Goal: Task Accomplishment & Management: Manage account settings

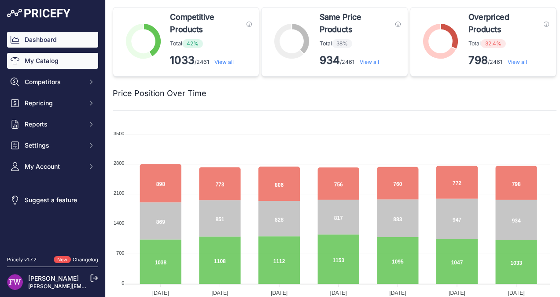
click at [49, 64] on link "My Catalog" at bounding box center [52, 61] width 91 height 16
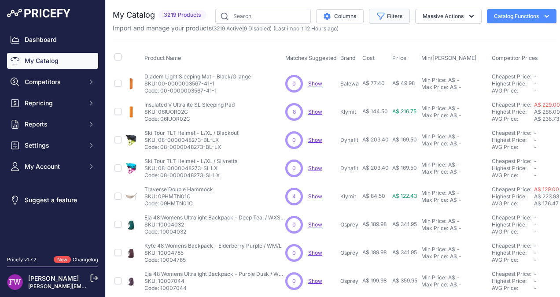
click at [398, 18] on button "Filters" at bounding box center [389, 16] width 41 height 15
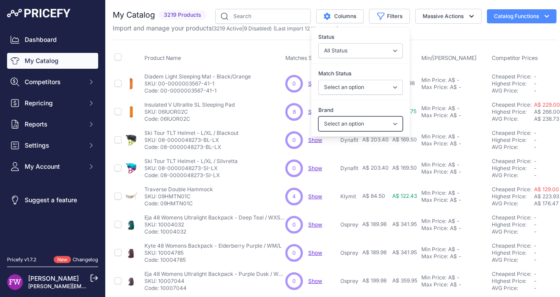
click at [388, 126] on select "Select an option 100% 226ERS Abus Albek Arva Basil BBB Cycling Biolite Black Di…" at bounding box center [360, 123] width 84 height 15
select select "Offgrid"
click at [318, 116] on select "Select an option 100% 226ERS Abus Albek Arva Basil BBB Cycling Biolite Black Di…" at bounding box center [360, 123] width 84 height 15
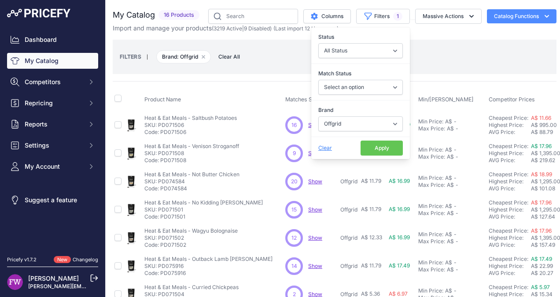
click at [377, 145] on button "Apply" at bounding box center [381, 147] width 42 height 15
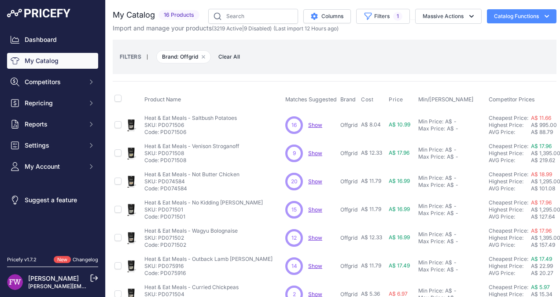
click at [315, 125] on span "Show" at bounding box center [315, 124] width 14 height 7
click at [316, 152] on span "Show" at bounding box center [315, 153] width 14 height 7
click at [319, 180] on span "Show" at bounding box center [315, 181] width 14 height 7
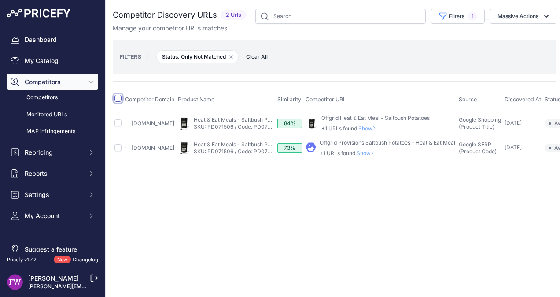
click at [119, 99] on input "checkbox" at bounding box center [117, 98] width 7 height 7
checkbox input "true"
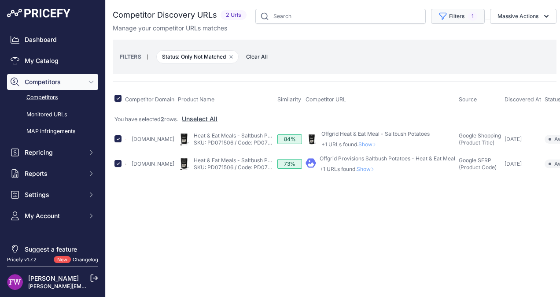
click at [467, 19] on button "Filters 1" at bounding box center [458, 16] width 54 height 15
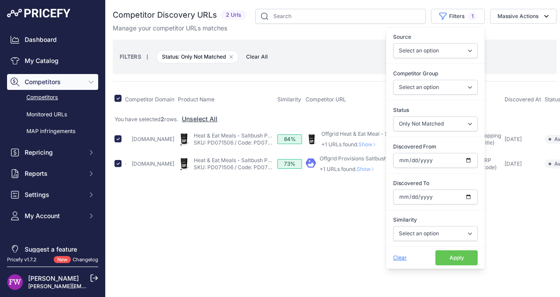
click at [451, 257] on button "Apply" at bounding box center [456, 257] width 42 height 15
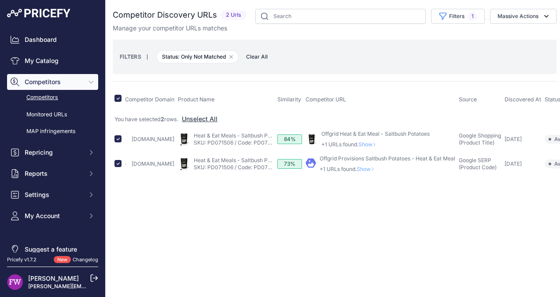
click at [374, 132] on link "Offgrid Heat & Eat Meal - Saltbush Potatoes" at bounding box center [375, 133] width 108 height 7
click at [344, 156] on link "Offgrid Provisions Saltbush Potatoes - Heat & Eat Meal" at bounding box center [387, 158] width 136 height 7
click at [543, 15] on icon "button" at bounding box center [546, 16] width 9 height 9
click at [518, 37] on span "Confirm Match" at bounding box center [514, 36] width 43 height 7
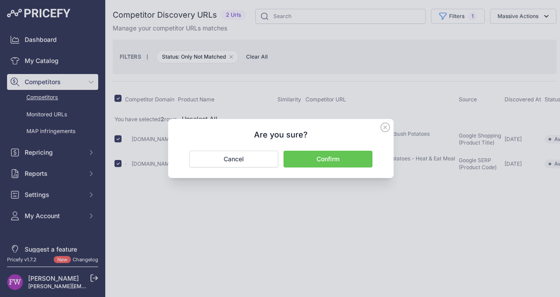
click at [304, 163] on button "Confirm" at bounding box center [327, 158] width 89 height 17
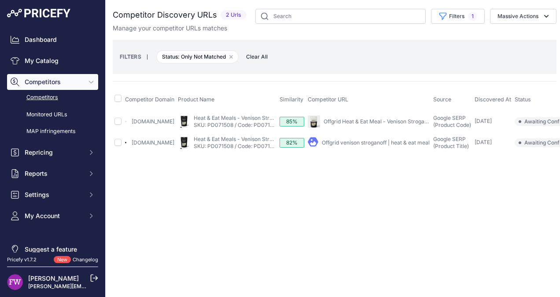
click at [386, 121] on link "Offgrid Heat & Eat Meal - Venison Stroganoff" at bounding box center [378, 121] width 110 height 7
click at [355, 143] on link "Offgrid venison stroganoff | heat & eat meal" at bounding box center [376, 142] width 108 height 7
click at [547, 16] on icon "button" at bounding box center [546, 16] width 4 height 3
click at [527, 35] on span "Confirm Match" at bounding box center [514, 36] width 43 height 7
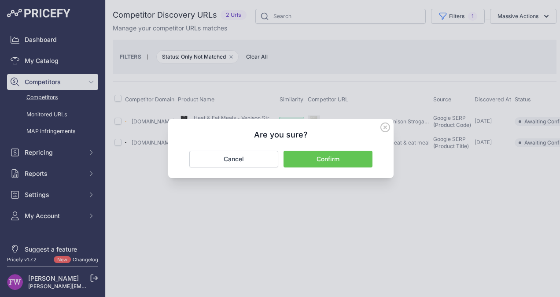
click at [355, 162] on button "Confirm" at bounding box center [327, 158] width 89 height 17
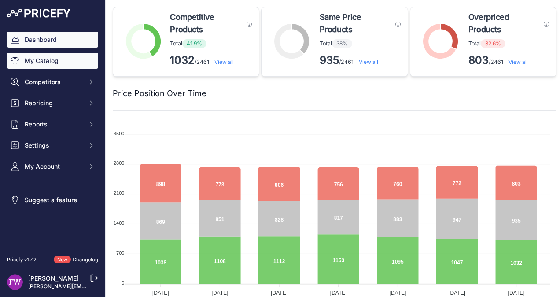
click at [50, 62] on link "My Catalog" at bounding box center [52, 61] width 91 height 16
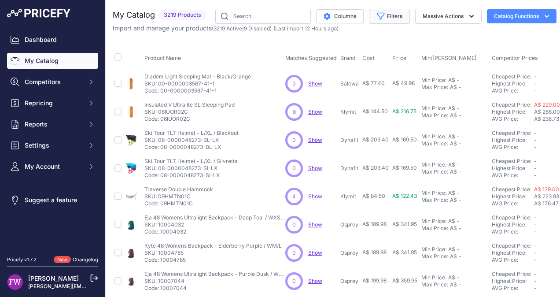
click at [396, 18] on button "Filters" at bounding box center [389, 16] width 41 height 15
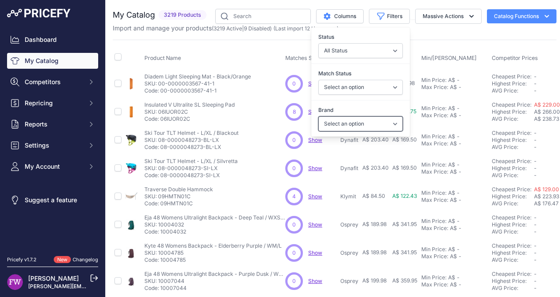
click at [388, 123] on select "Select an option 100% 226ERS Abus Albek Arva Basil BBB Cycling Biolite Black Di…" at bounding box center [360, 123] width 84 height 15
select select "Offgrid"
click at [318, 116] on select "Select an option 100% 226ERS Abus Albek Arva Basil BBB Cycling Biolite Black Di…" at bounding box center [360, 123] width 84 height 15
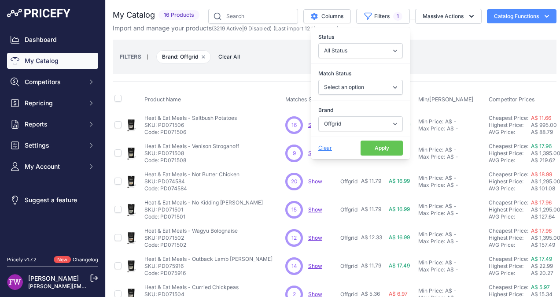
click at [379, 147] on button "Apply" at bounding box center [381, 147] width 42 height 15
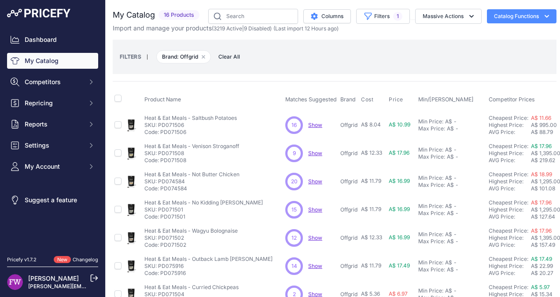
click at [316, 180] on span "Show" at bounding box center [315, 181] width 14 height 7
click at [315, 209] on span "Show" at bounding box center [315, 209] width 14 height 7
click at [319, 238] on span "Show" at bounding box center [315, 237] width 14 height 7
click at [311, 263] on span "Show" at bounding box center [315, 265] width 14 height 7
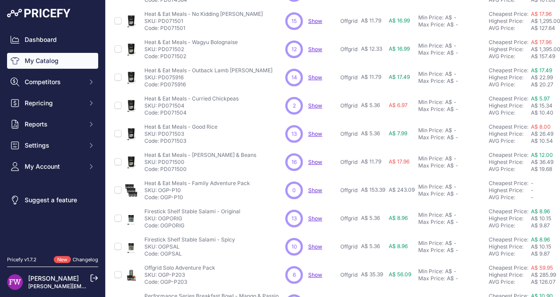
scroll to position [197, 0]
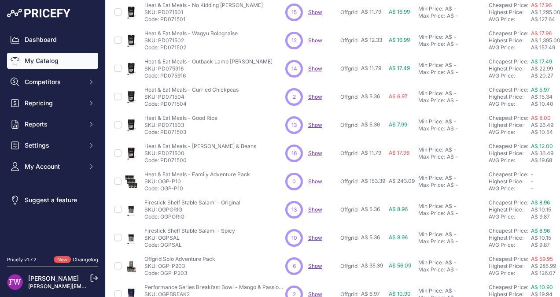
click at [315, 65] on span "Show" at bounding box center [315, 68] width 14 height 7
click at [318, 94] on span "Show" at bounding box center [315, 96] width 14 height 7
click at [315, 150] on span "Show" at bounding box center [315, 153] width 14 height 7
click at [312, 181] on span "Show" at bounding box center [315, 181] width 14 height 7
click at [315, 207] on span "Show" at bounding box center [315, 209] width 14 height 7
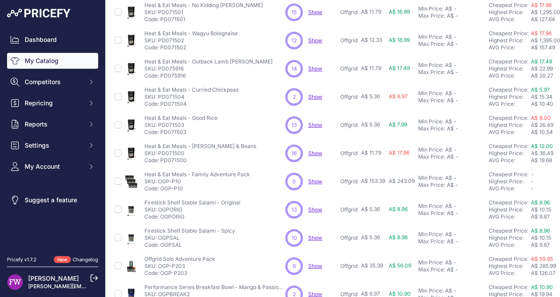
click at [314, 234] on span "Show" at bounding box center [315, 237] width 14 height 7
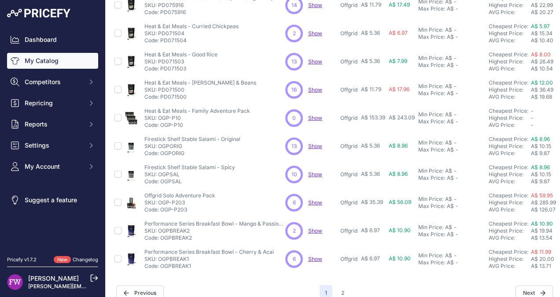
scroll to position [278, 0]
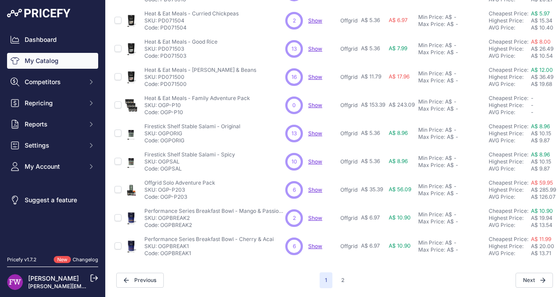
click at [317, 186] on span "Show" at bounding box center [315, 189] width 14 height 7
click at [317, 214] on span "Show" at bounding box center [315, 217] width 14 height 7
click at [318, 242] on span "Show" at bounding box center [315, 245] width 14 height 7
click at [338, 272] on button "2" at bounding box center [343, 280] width 14 height 16
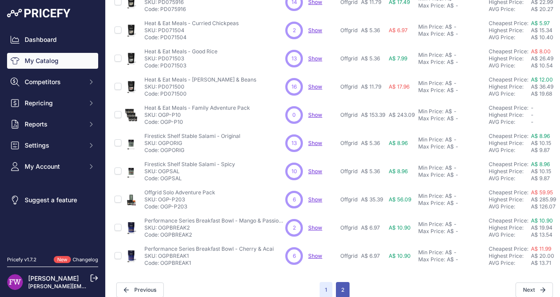
scroll to position [294, 0]
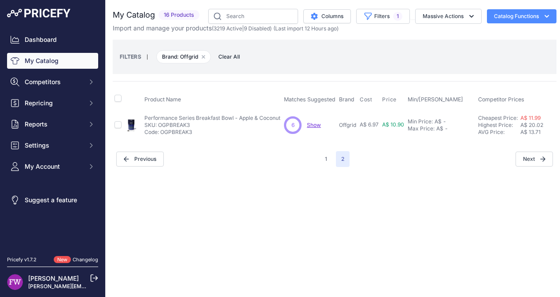
click at [313, 123] on span "Show" at bounding box center [314, 124] width 14 height 7
click at [399, 15] on span "1" at bounding box center [397, 16] width 9 height 9
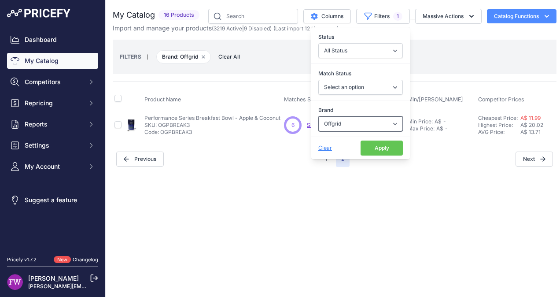
click at [386, 121] on select "Select an option 100% 226ERS Abus Albek Arva Basil BBB Cycling Biolite Black Di…" at bounding box center [360, 123] width 84 height 15
select select "The Outdoor Gourmet Company"
click at [318, 116] on select "Select an option 100% 226ERS Abus Albek Arva Basil BBB Cycling Biolite Black Di…" at bounding box center [360, 123] width 84 height 15
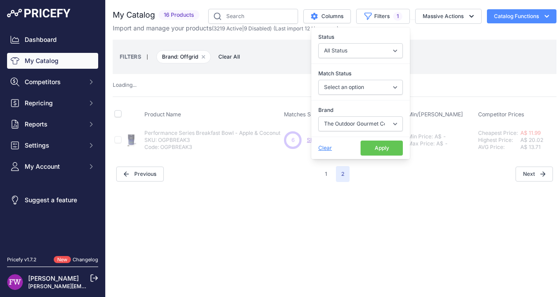
click at [364, 146] on button "Apply" at bounding box center [381, 147] width 42 height 15
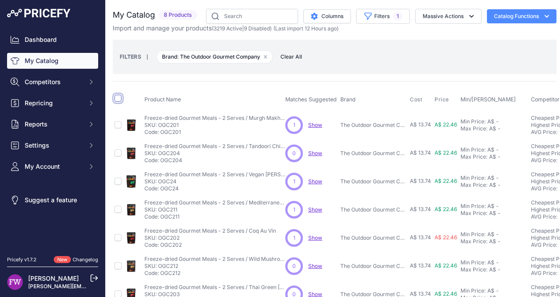
click at [116, 98] on input "checkbox" at bounding box center [117, 98] width 7 height 7
checkbox input "true"
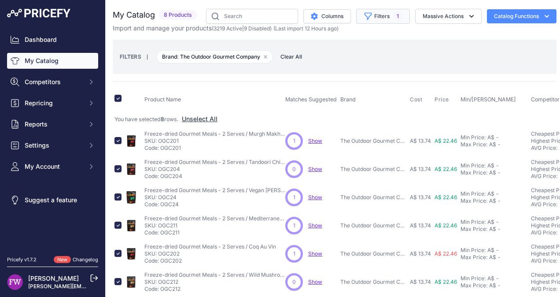
click at [396, 16] on button "Filters 1" at bounding box center [383, 16] width 54 height 15
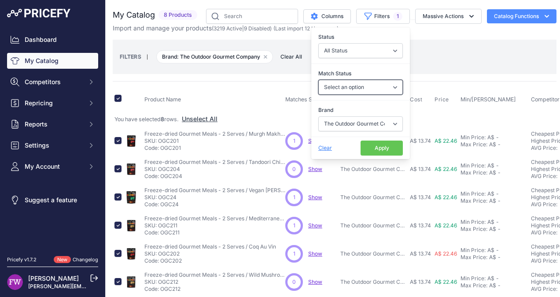
click at [382, 86] on select "Select an option Matched Unmatched" at bounding box center [360, 87] width 84 height 15
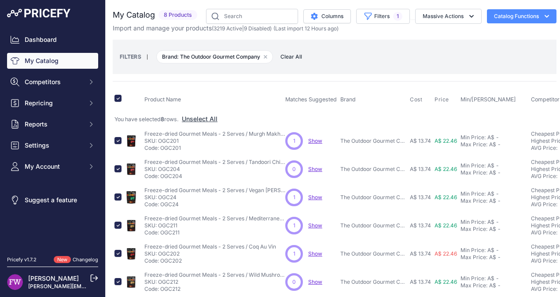
click at [410, 59] on div "FILTERS | Brand: The Outdoor Gourmet Company Remove filter option Clear All" at bounding box center [334, 57] width 429 height 24
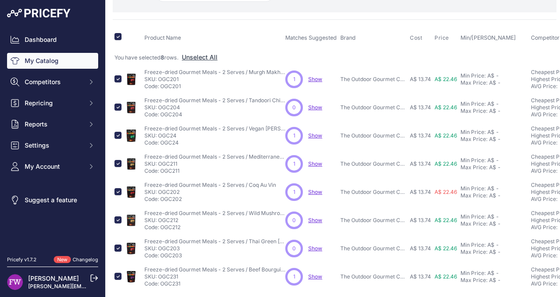
scroll to position [63, 0]
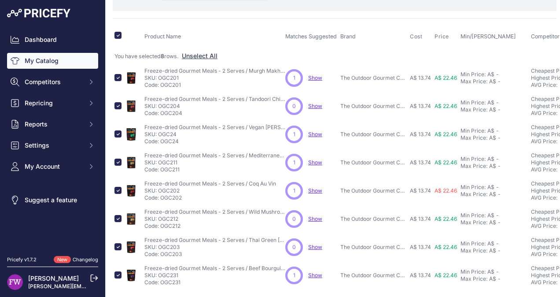
click at [117, 29] on th at bounding box center [118, 37] width 11 height 22
click at [118, 37] on input "checkbox" at bounding box center [117, 35] width 7 height 7
checkbox input "false"
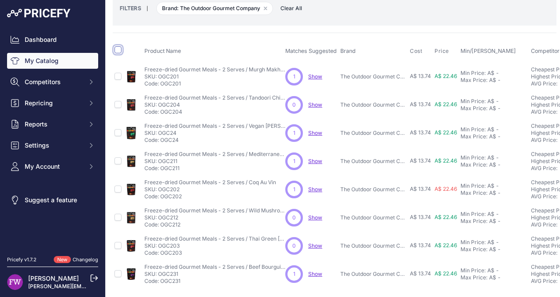
scroll to position [54, 0]
click at [316, 73] on span "Show" at bounding box center [315, 76] width 14 height 7
click at [317, 129] on span "Show" at bounding box center [315, 132] width 14 height 7
click at [313, 158] on span "Show" at bounding box center [315, 161] width 14 height 7
click at [317, 186] on span "Show" at bounding box center [315, 189] width 14 height 7
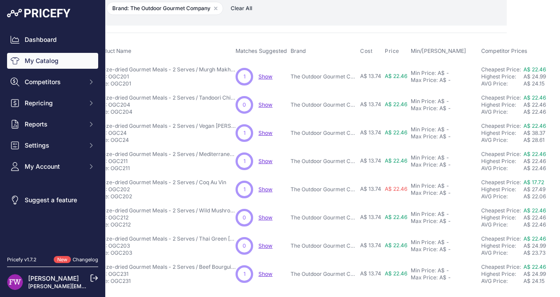
scroll to position [54, 53]
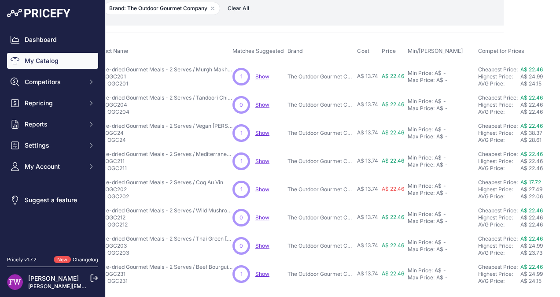
click at [261, 270] on span "Show" at bounding box center [262, 273] width 14 height 7
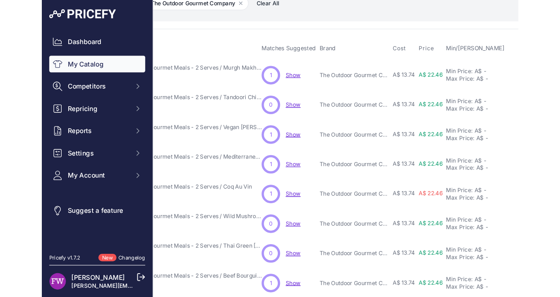
scroll to position [54, 65]
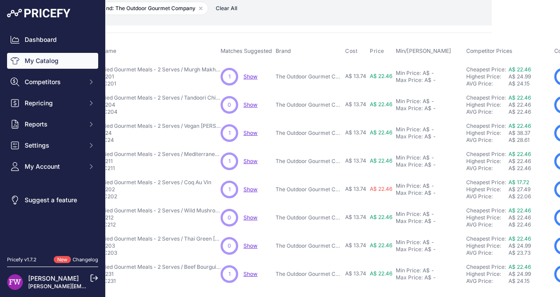
click at [250, 270] on span "Show" at bounding box center [250, 273] width 14 height 7
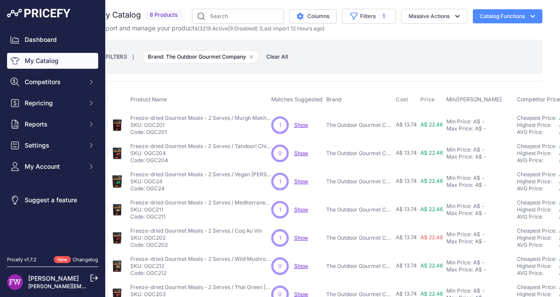
scroll to position [0, 0]
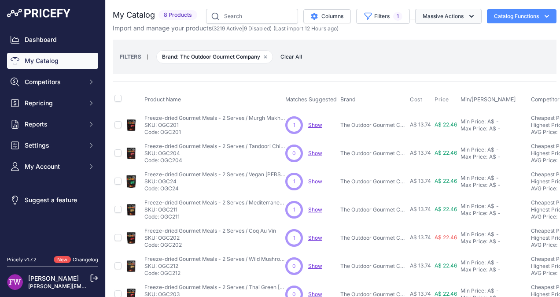
click at [469, 13] on button "Massive Actions" at bounding box center [448, 16] width 66 height 15
click at [498, 49] on div "FILTERS | Brand: The Outdoor Gourmet Company Remove filter option Clear All" at bounding box center [334, 57] width 429 height 24
click at [397, 16] on button "Filters 1" at bounding box center [383, 16] width 54 height 15
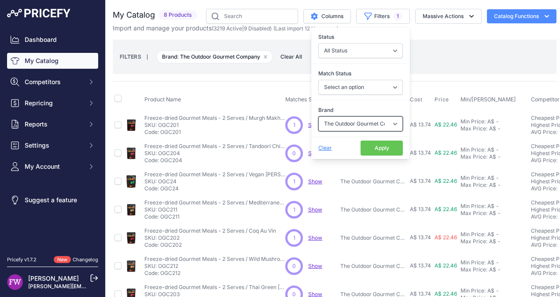
click at [388, 121] on select "Select an option 100% 226ERS Abus Albek Arva Basil BBB Cycling Biolite Black Di…" at bounding box center [360, 123] width 84 height 15
select select "Primus"
click at [318, 116] on select "Select an option 100% 226ERS Abus Albek Arva Basil BBB Cycling Biolite Black Di…" at bounding box center [360, 123] width 84 height 15
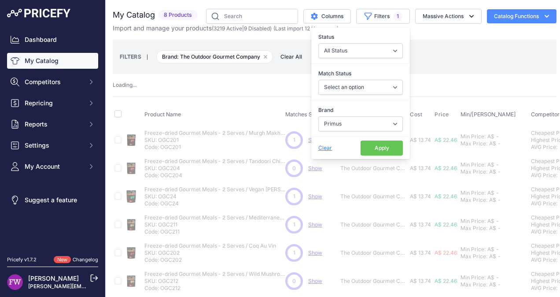
click at [371, 146] on button "Apply" at bounding box center [381, 147] width 42 height 15
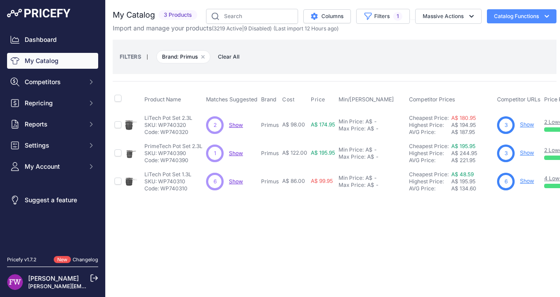
click at [236, 123] on span "Show" at bounding box center [236, 124] width 14 height 7
click at [236, 153] on span "Show" at bounding box center [236, 153] width 14 height 7
click at [232, 179] on span "Show" at bounding box center [236, 181] width 14 height 7
click at [399, 22] on button "Filters 1" at bounding box center [383, 16] width 54 height 15
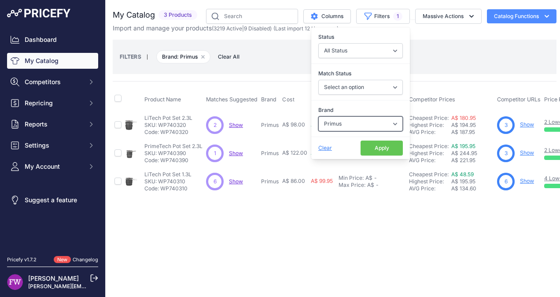
click at [388, 125] on select "Select an option 100% 226ERS Abus Albek Arva Basil BBB Cycling Biolite Black Di…" at bounding box center [360, 123] width 84 height 15
select select "Mammut"
click at [318, 116] on select "Select an option 100% 226ERS Abus Albek Arva Basil BBB Cycling Biolite Black Di…" at bounding box center [360, 123] width 84 height 15
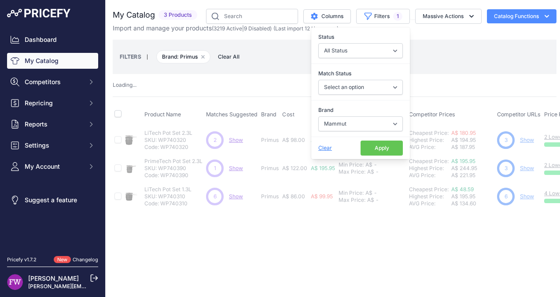
click at [380, 143] on button "Apply" at bounding box center [381, 147] width 42 height 15
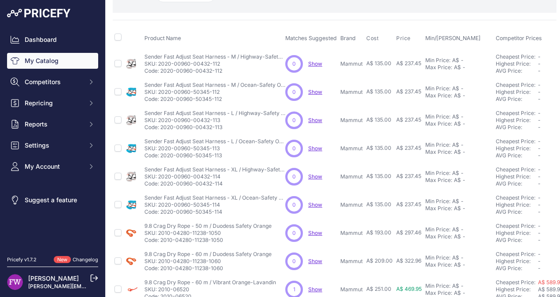
scroll to position [73, 0]
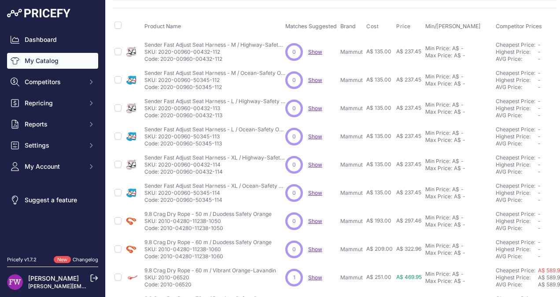
click at [317, 275] on span "Show" at bounding box center [315, 277] width 14 height 7
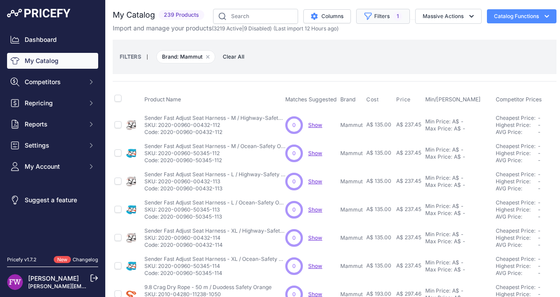
click at [394, 18] on button "Filters 1" at bounding box center [383, 16] width 54 height 15
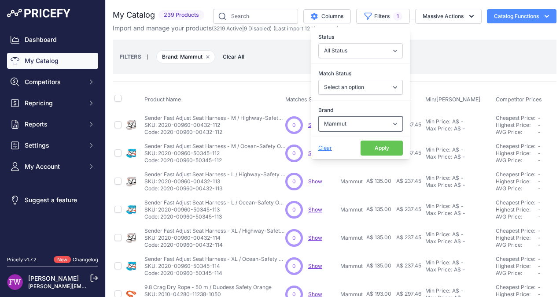
click at [388, 121] on select "Select an option 100% 226ERS Abus Albek Arva Basil BBB Cycling Biolite Black Di…" at bounding box center [360, 123] width 84 height 15
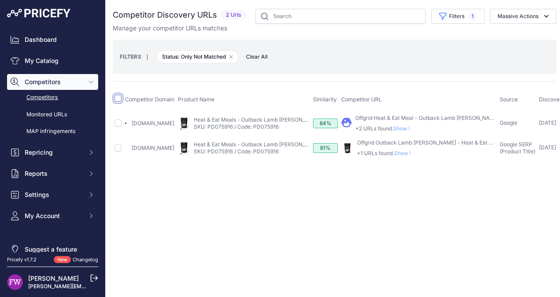
click at [119, 97] on input "checkbox" at bounding box center [117, 98] width 7 height 7
checkbox input "true"
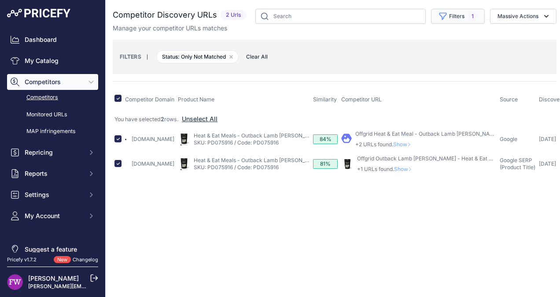
click at [480, 20] on button "Filters 1" at bounding box center [458, 16] width 54 height 15
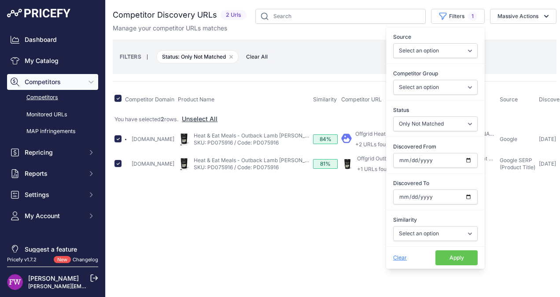
click at [447, 256] on button "Apply" at bounding box center [456, 257] width 42 height 15
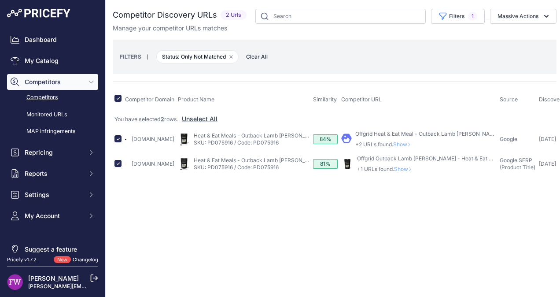
click at [381, 132] on link "Offgrid Heat & Eat Meal - Outback Lamb Curry" at bounding box center [427, 133] width 144 height 7
click at [377, 158] on link "Offgrid Outback Lamb Curry - Heat & Eat Meal" at bounding box center [429, 158] width 144 height 7
click at [544, 14] on icon "button" at bounding box center [546, 16] width 9 height 9
click at [514, 51] on span "Unmatch" at bounding box center [506, 52] width 26 height 7
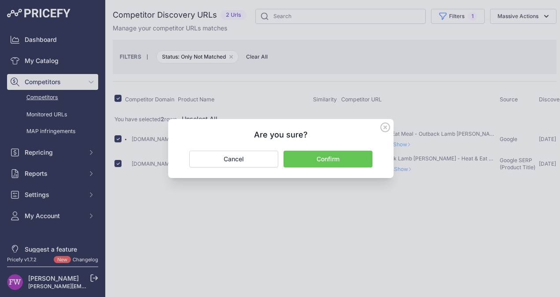
click at [355, 160] on button "Confirm" at bounding box center [327, 158] width 89 height 17
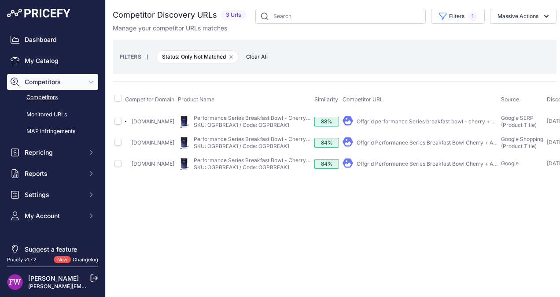
select select "0"
click at [476, 17] on span "1" at bounding box center [472, 16] width 9 height 9
click at [130, 80] on div "Competitor Discovery URLs 3 Urls" at bounding box center [334, 91] width 443 height 165
click at [117, 98] on input "checkbox" at bounding box center [117, 98] width 7 height 7
checkbox input "true"
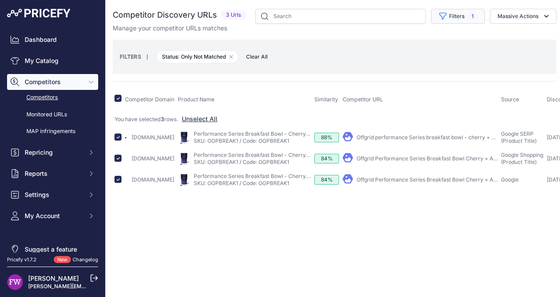
click at [475, 20] on button "Filters 1" at bounding box center [458, 16] width 54 height 15
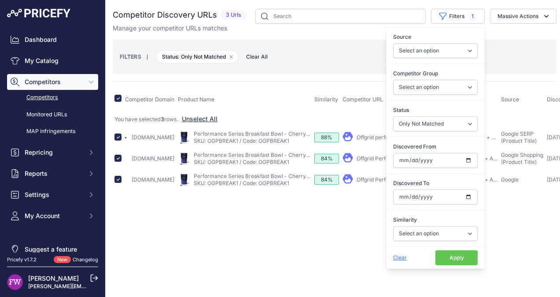
click at [457, 253] on button "Apply" at bounding box center [456, 257] width 42 height 15
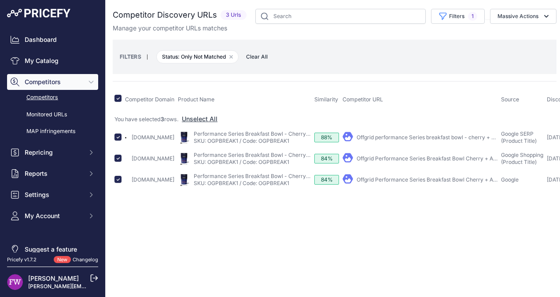
click at [441, 137] on link "Offgrid performance Series breakfast bowl - cherry + acai" at bounding box center [428, 137] width 145 height 7
click at [443, 156] on link "Offgrid Performance Series Breakfast Bowl Cherry + Acai" at bounding box center [428, 158] width 144 height 7
click at [407, 177] on link "Offgrid Performance Series Breakfast Bowl Cherry + Acai" at bounding box center [428, 179] width 144 height 7
click at [546, 16] on icon "button" at bounding box center [546, 16] width 4 height 3
click at [530, 71] on span "Exclude Match" at bounding box center [514, 68] width 43 height 7
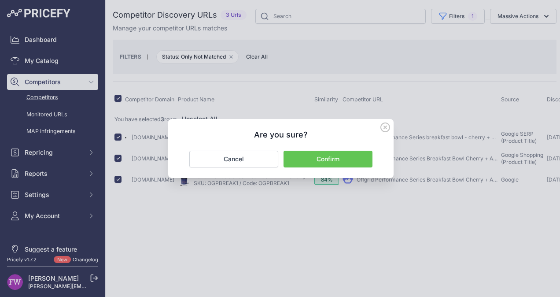
click at [364, 152] on button "Confirm" at bounding box center [327, 158] width 89 height 17
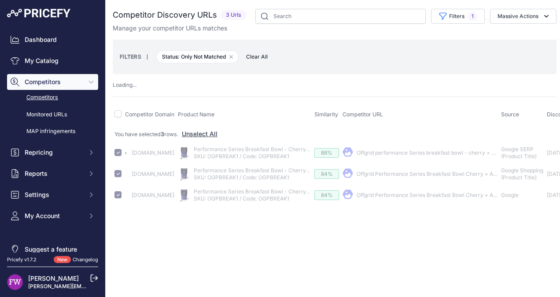
checkbox input "false"
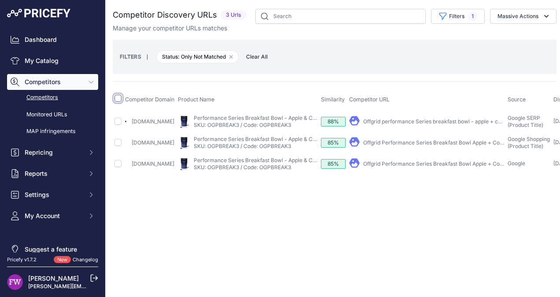
click at [116, 95] on input "checkbox" at bounding box center [117, 98] width 7 height 7
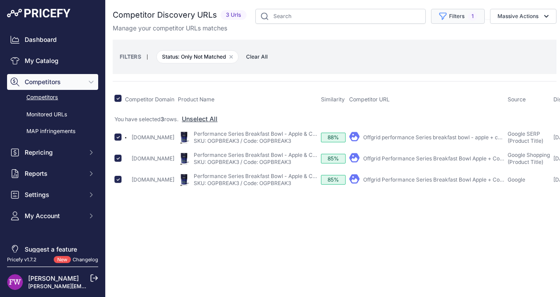
click at [480, 18] on button "Filters 1" at bounding box center [458, 16] width 54 height 15
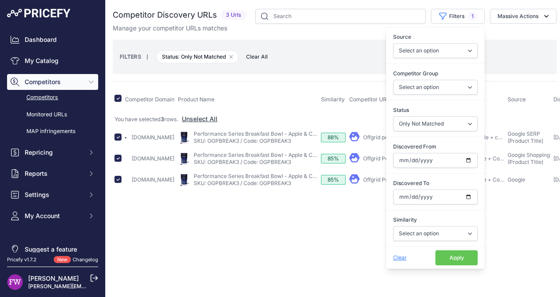
click at [460, 255] on button "Apply" at bounding box center [456, 257] width 42 height 15
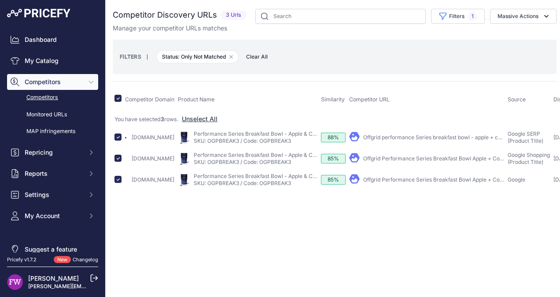
click at [459, 135] on link "Offgrid performance Series breakfast bowl - apple + coconut" at bounding box center [439, 137] width 152 height 7
click at [462, 157] on link "Offgrid Performance Series Breakfast Bowl Apple + Coconut" at bounding box center [438, 158] width 150 height 7
click at [464, 181] on link "Offgrid Performance Series Breakfast Bowl Apple + Coconut" at bounding box center [438, 179] width 150 height 7
click at [547, 17] on icon "button" at bounding box center [546, 16] width 9 height 9
click at [535, 69] on span "Exclude Match" at bounding box center [514, 68] width 43 height 7
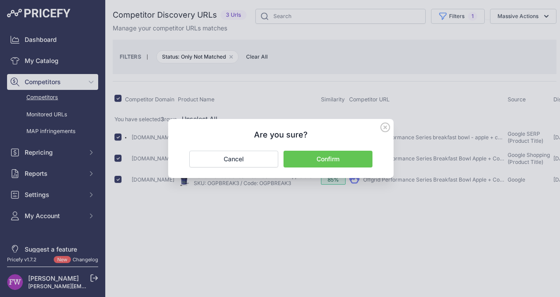
click at [365, 154] on button "Confirm" at bounding box center [327, 158] width 89 height 17
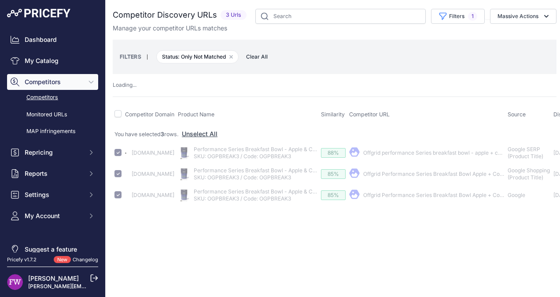
checkbox input "false"
